Goal: Task Accomplishment & Management: Manage account settings

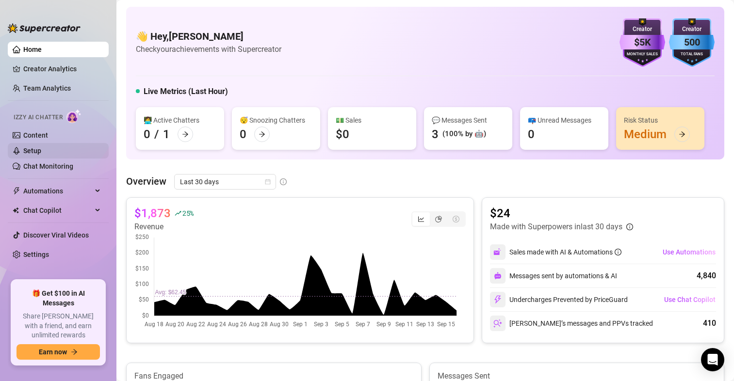
click at [35, 151] on link "Setup" at bounding box center [32, 151] width 18 height 8
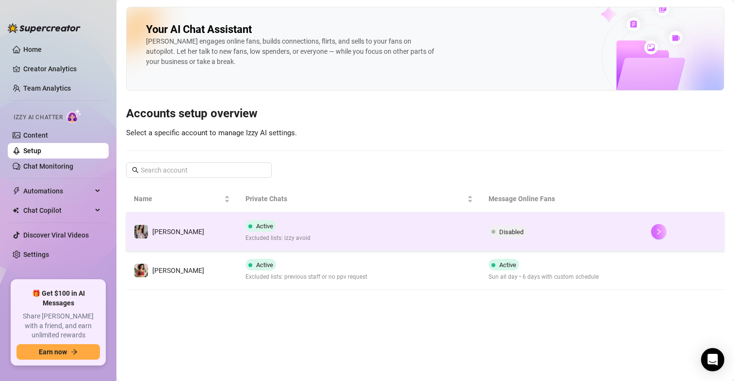
click at [658, 234] on icon "right" at bounding box center [658, 231] width 7 height 7
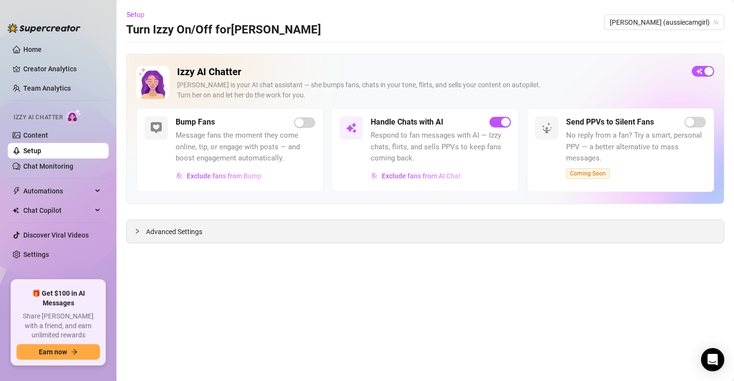
click at [165, 237] on span "Advanced Settings" at bounding box center [174, 231] width 56 height 11
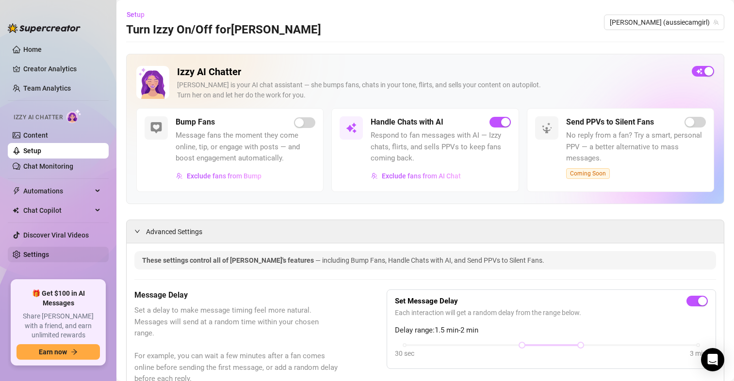
click at [36, 254] on link "Settings" at bounding box center [36, 255] width 26 height 8
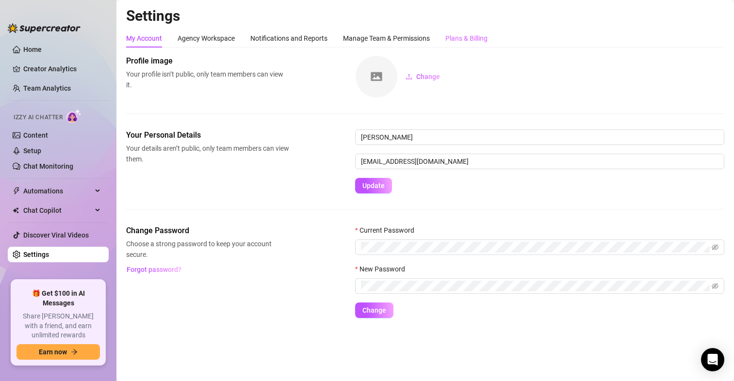
click at [475, 45] on div "Plans & Billing" at bounding box center [466, 38] width 42 height 18
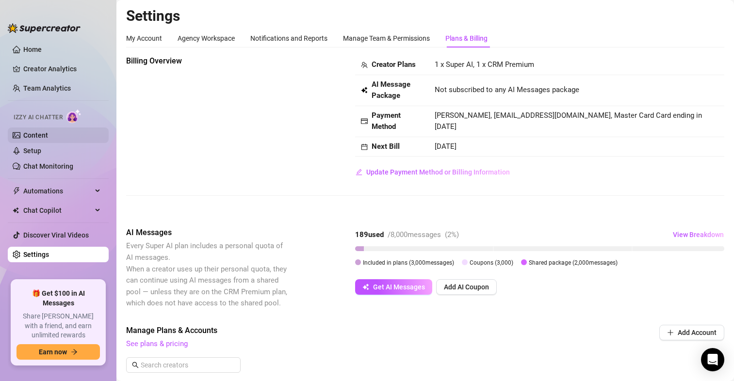
click at [32, 137] on link "Content" at bounding box center [35, 135] width 25 height 8
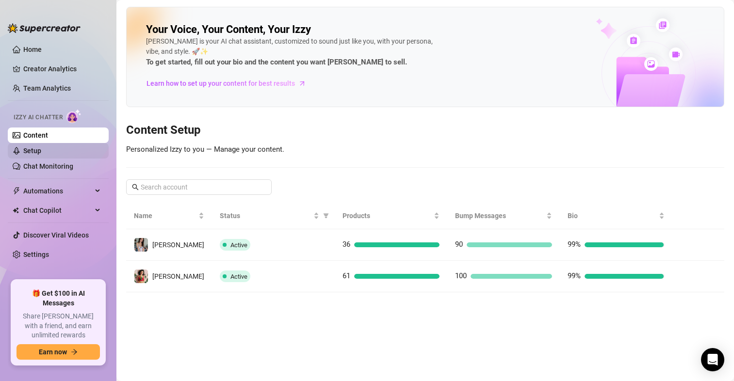
click at [41, 148] on link "Setup" at bounding box center [32, 151] width 18 height 8
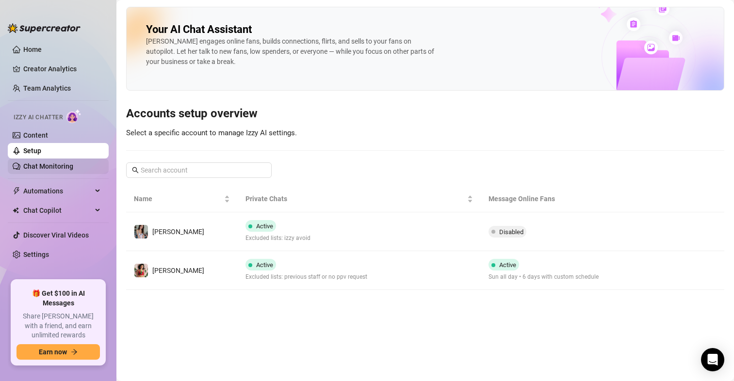
click at [53, 165] on link "Chat Monitoring" at bounding box center [48, 166] width 50 height 8
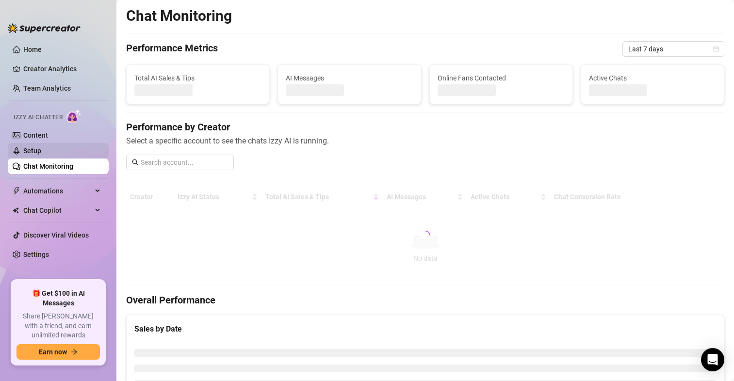
click at [41, 153] on link "Setup" at bounding box center [32, 151] width 18 height 8
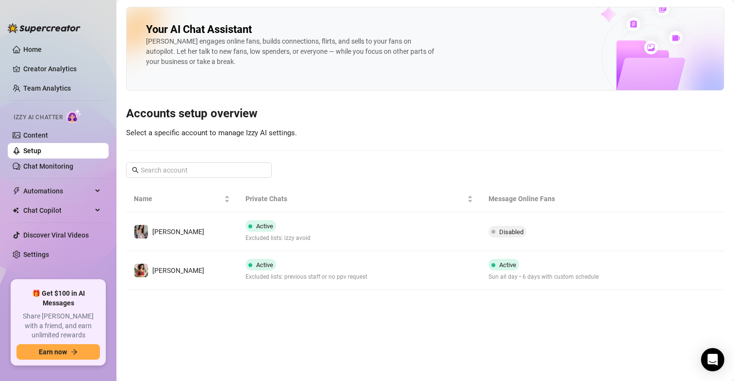
click at [644, 265] on td at bounding box center [683, 270] width 81 height 39
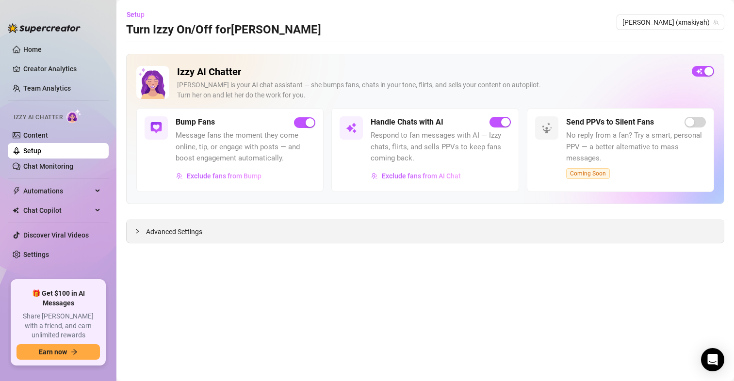
click at [193, 228] on span "Advanced Settings" at bounding box center [174, 231] width 56 height 11
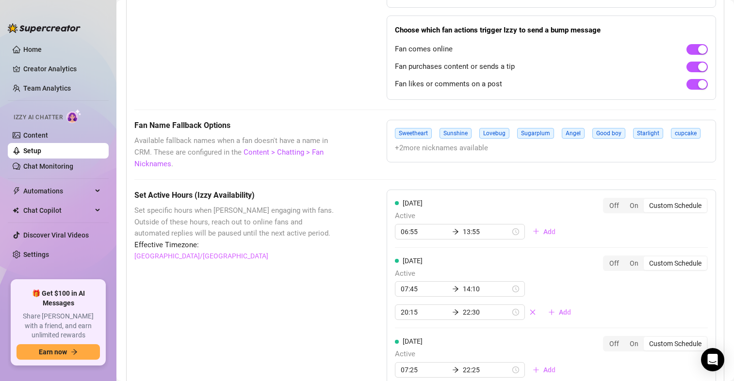
scroll to position [776, 0]
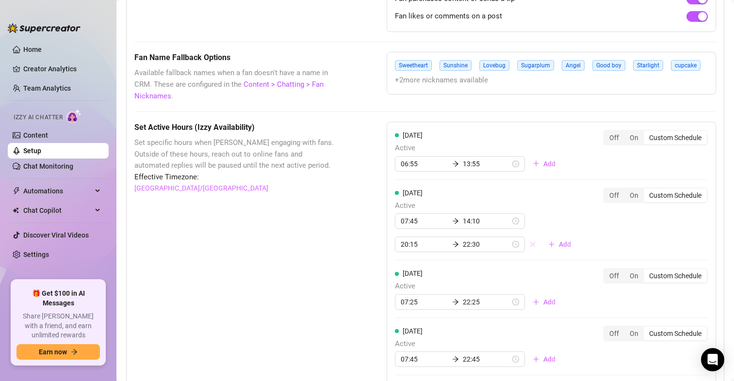
click at [529, 246] on icon "close" at bounding box center [532, 244] width 7 height 7
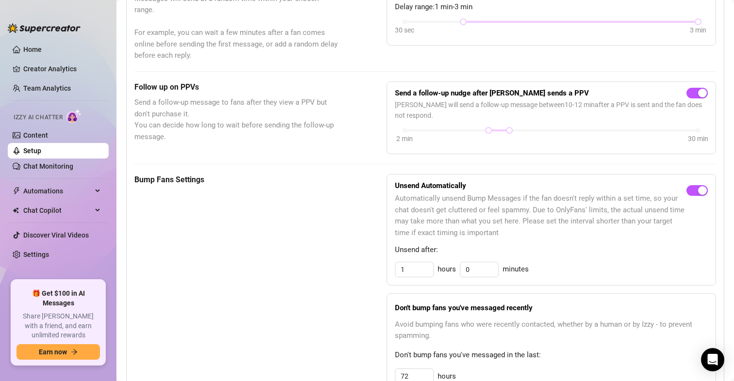
scroll to position [420, 0]
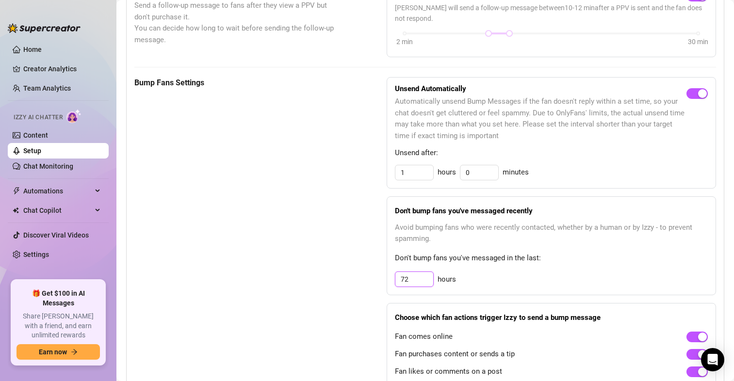
drag, startPoint x: 414, startPoint y: 281, endPoint x: 352, endPoint y: 280, distance: 62.1
click at [352, 280] on div "Bump Fans Settings Unsend Automatically Automatically unsend Bump Messages if t…" at bounding box center [424, 232] width 581 height 311
type input "100"
click at [338, 251] on div "Bump Fans Settings Unsend Automatically Automatically unsend Bump Messages if t…" at bounding box center [424, 232] width 581 height 311
click at [48, 136] on link "Content" at bounding box center [35, 135] width 25 height 8
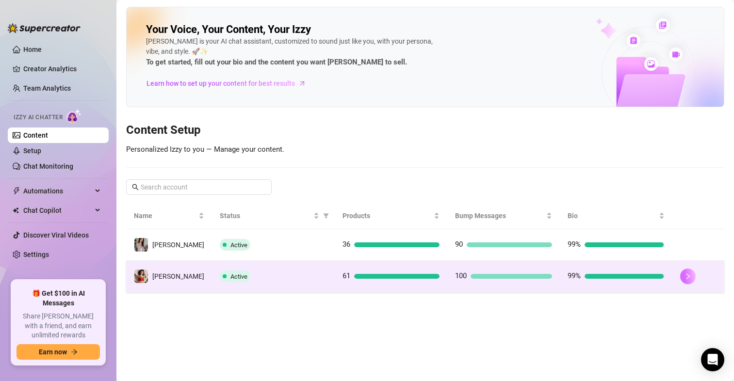
click at [684, 275] on icon "right" at bounding box center [687, 276] width 7 height 7
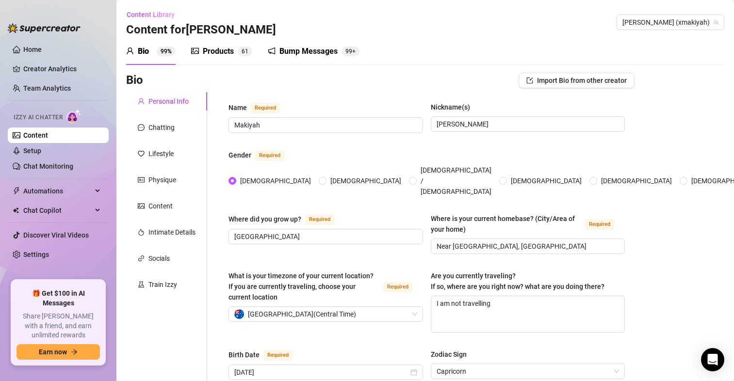
click at [316, 53] on div "Bump Messages" at bounding box center [308, 52] width 58 height 12
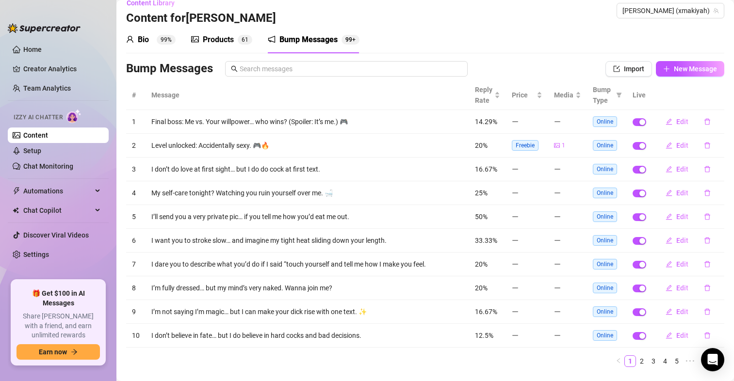
scroll to position [34, 0]
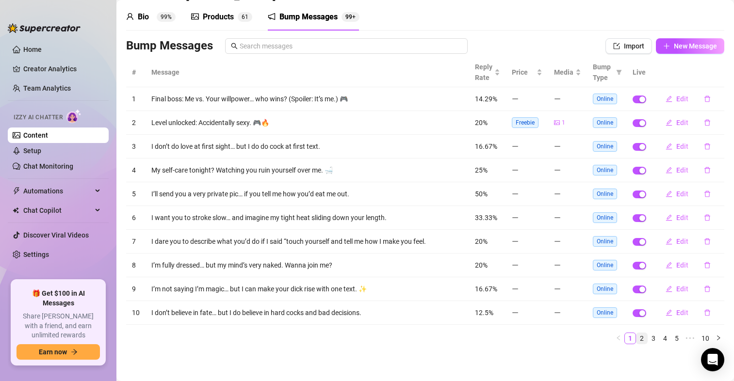
click at [636, 340] on link "2" at bounding box center [641, 338] width 11 height 11
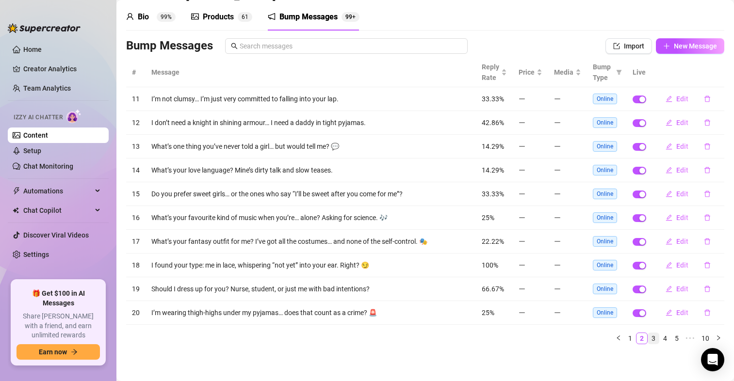
click at [648, 336] on link "3" at bounding box center [653, 338] width 11 height 11
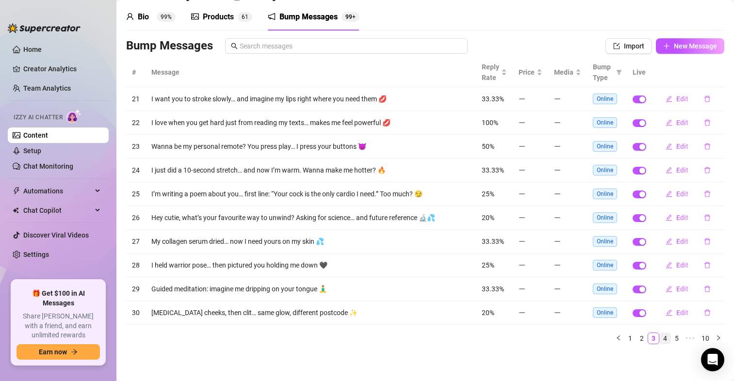
click at [659, 342] on link "4" at bounding box center [664, 338] width 11 height 11
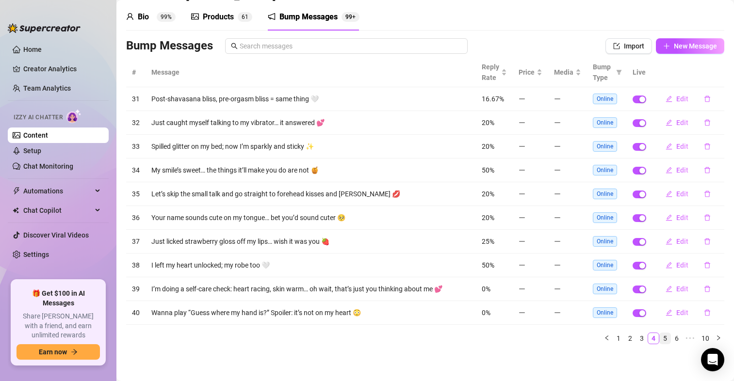
click at [659, 338] on link "5" at bounding box center [664, 338] width 11 height 11
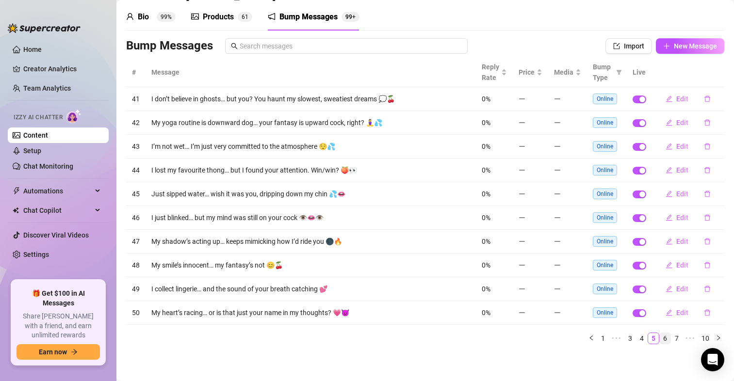
click at [659, 337] on link "6" at bounding box center [664, 338] width 11 height 11
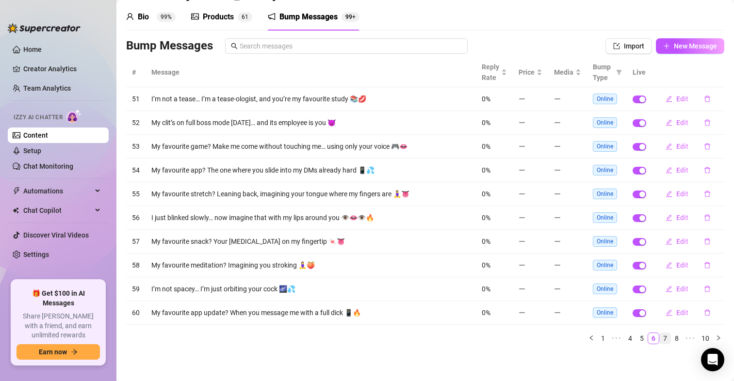
click at [659, 338] on link "7" at bounding box center [664, 338] width 11 height 11
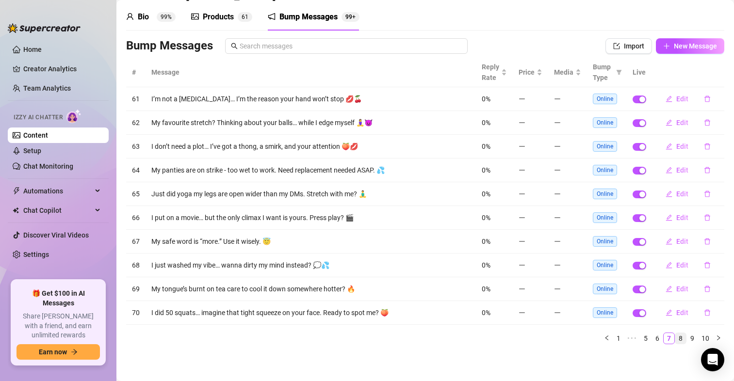
click at [675, 336] on link "8" at bounding box center [680, 338] width 11 height 11
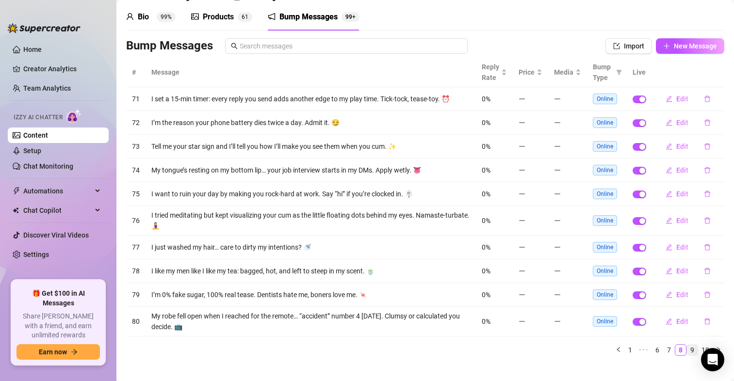
click at [687, 349] on link "9" at bounding box center [692, 350] width 11 height 11
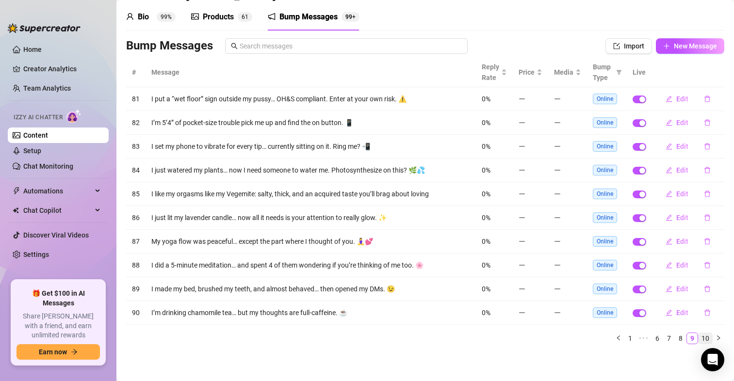
click at [698, 339] on link "10" at bounding box center [705, 338] width 14 height 11
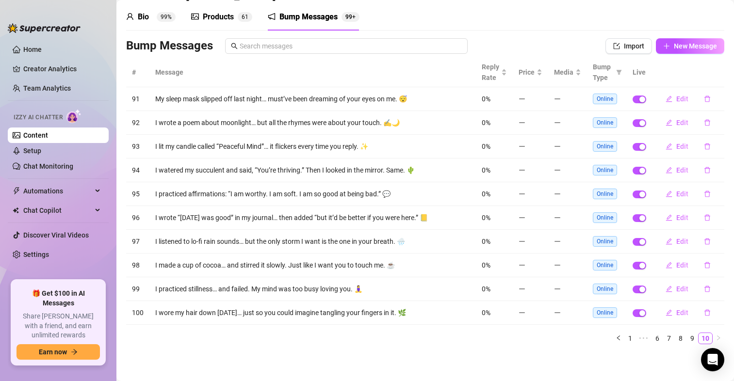
drag, startPoint x: 35, startPoint y: 48, endPoint x: 120, endPoint y: 86, distance: 93.7
click at [35, 47] on link "Home" at bounding box center [32, 50] width 18 height 8
